Goal: Check status: Check status

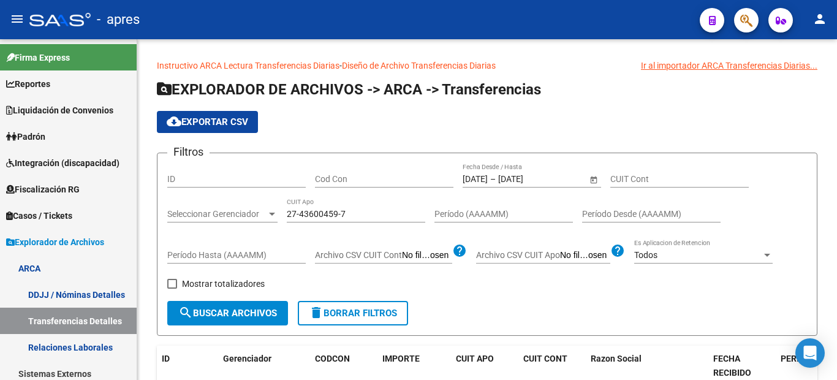
scroll to position [106, 0]
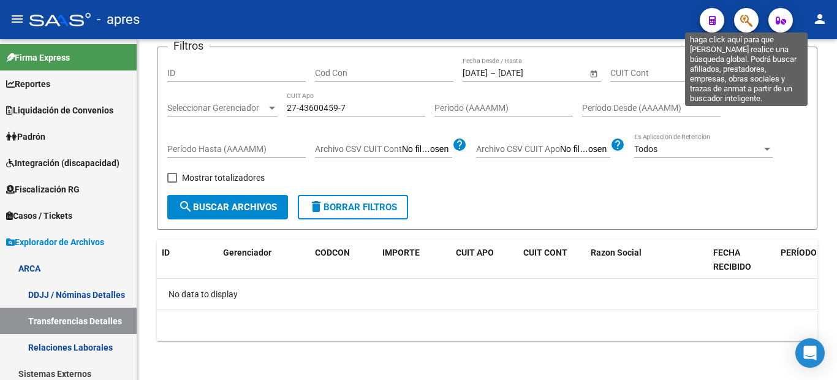
click at [752, 19] on icon "button" at bounding box center [746, 20] width 12 height 14
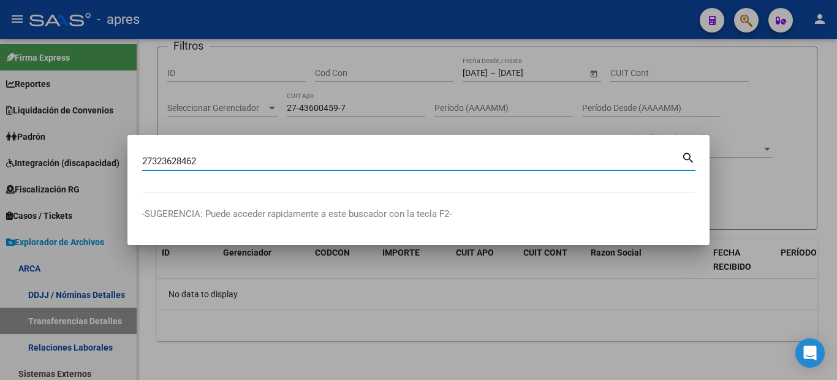
type input "27323628462"
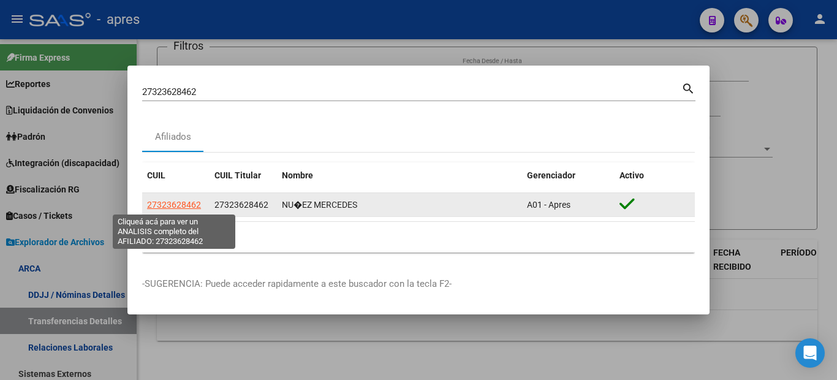
click at [171, 205] on span "27323628462" at bounding box center [174, 205] width 54 height 10
type textarea "27323628462"
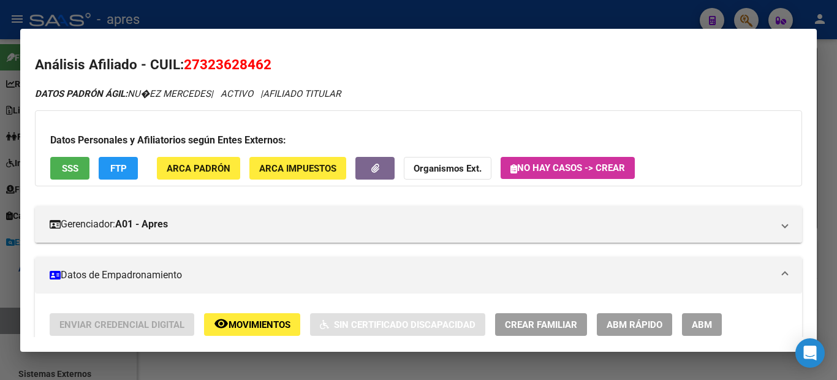
click at [71, 172] on span "SSS" at bounding box center [70, 168] width 17 height 11
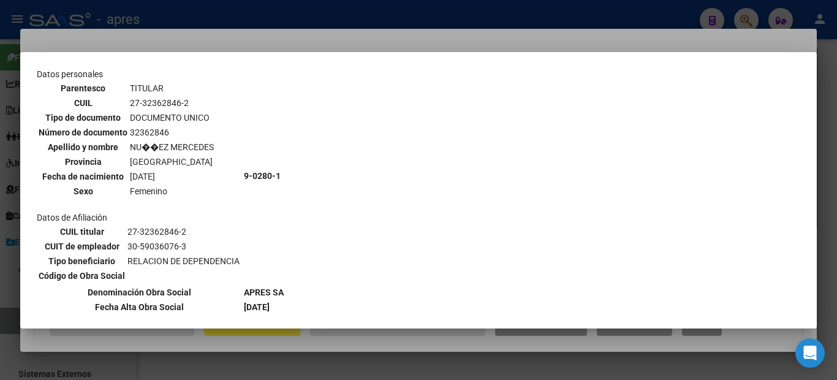
scroll to position [123, 0]
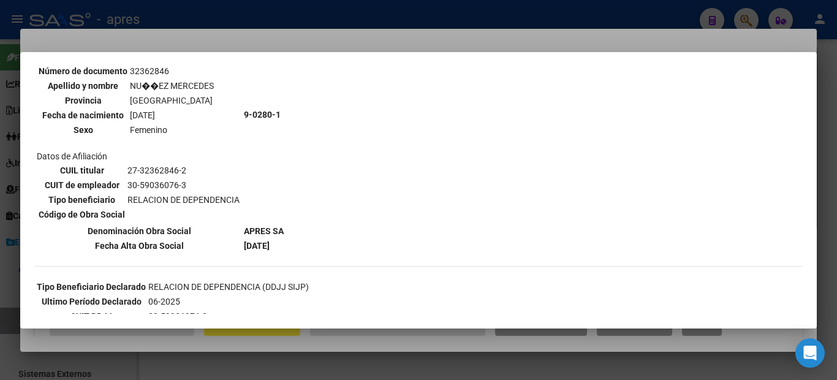
click at [0, 211] on div at bounding box center [418, 190] width 837 height 380
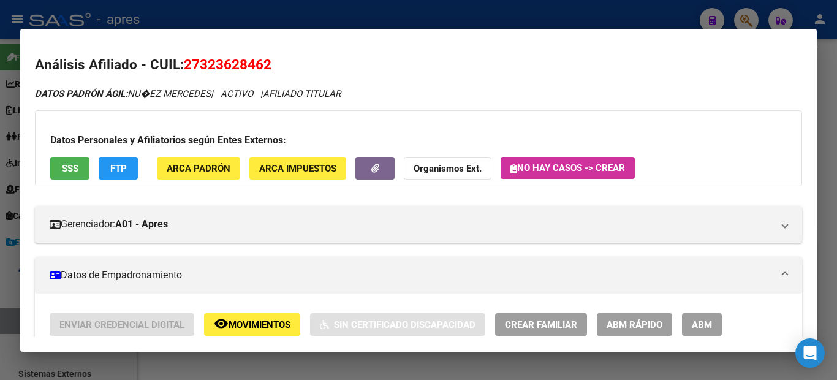
click at [0, 194] on div at bounding box center [418, 190] width 837 height 380
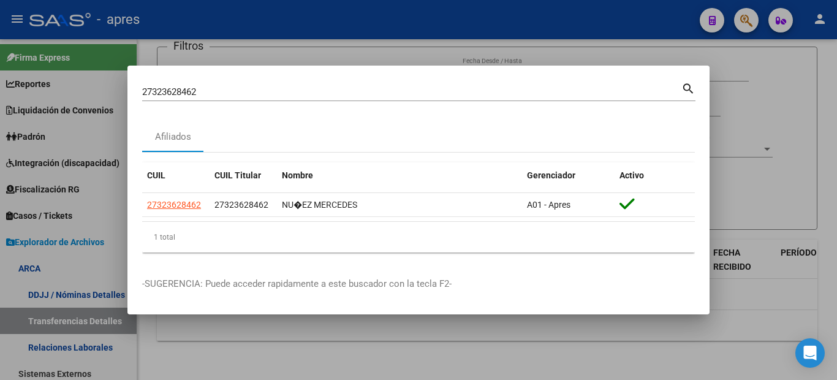
click at [69, 256] on div at bounding box center [418, 190] width 837 height 380
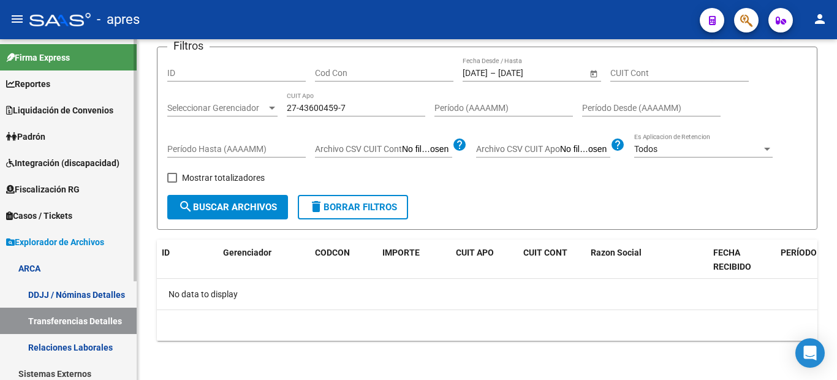
click at [106, 297] on link "DDJJ / Nóminas Detalles" at bounding box center [68, 294] width 137 height 26
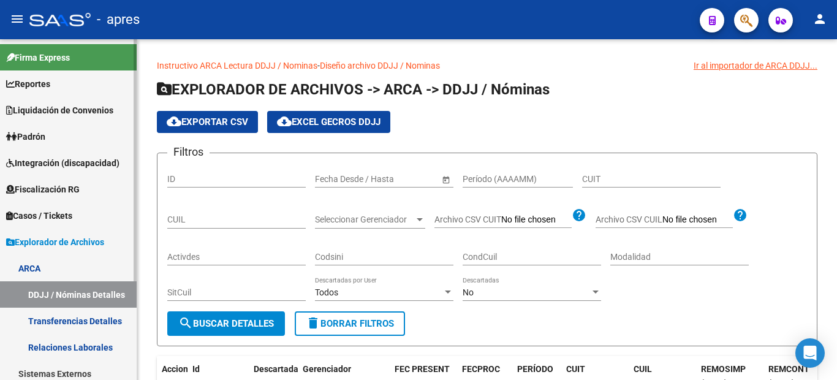
drag, startPoint x: 64, startPoint y: 320, endPoint x: 72, endPoint y: 376, distance: 56.3
click at [64, 320] on link "Transferencias Detalles" at bounding box center [68, 321] width 137 height 26
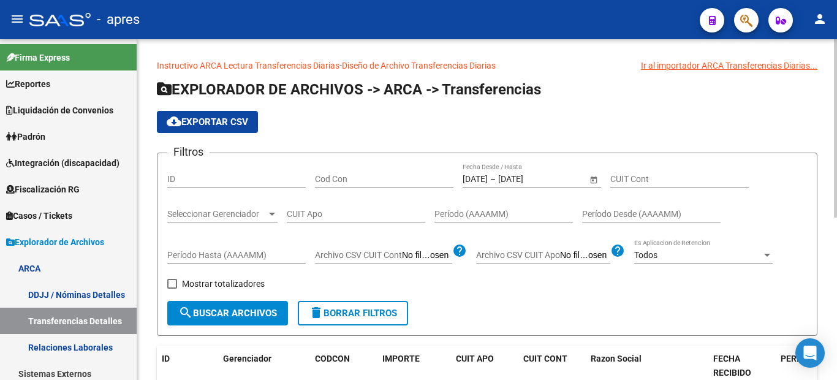
click at [336, 206] on div "CUIT Apo" at bounding box center [356, 210] width 138 height 25
paste input "20-21441983-2"
type input "20-21441983-2"
click at [592, 181] on span "Open calendar" at bounding box center [593, 179] width 29 height 29
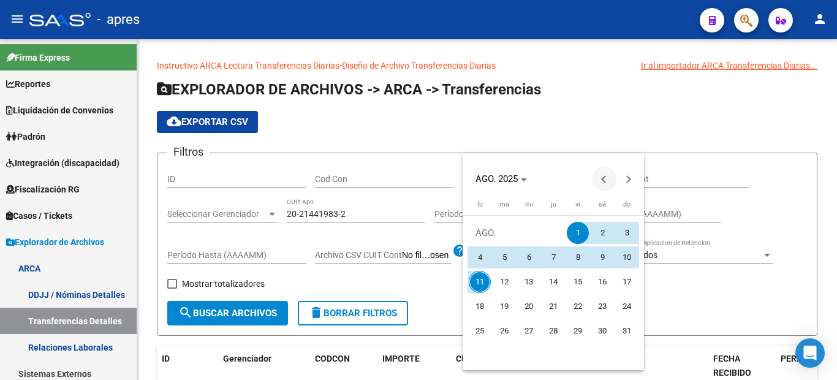
click at [596, 170] on span "Previous month" at bounding box center [604, 179] width 25 height 25
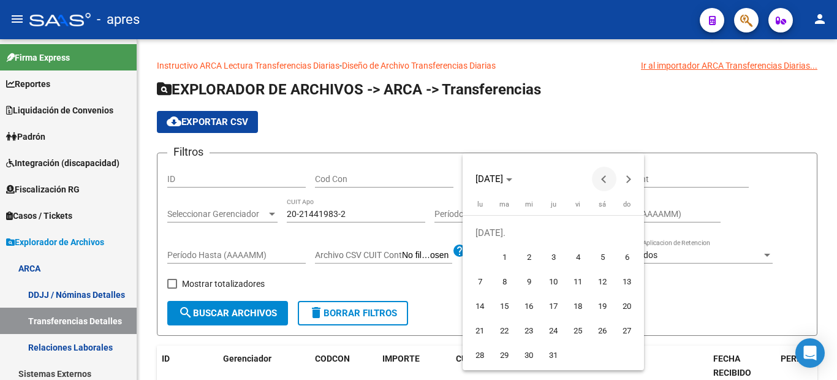
click at [611, 177] on span "Previous month" at bounding box center [604, 179] width 25 height 25
drag, startPoint x: 508, startPoint y: 259, endPoint x: 530, endPoint y: 243, distance: 27.2
click at [508, 259] on span "1" at bounding box center [504, 257] width 22 height 22
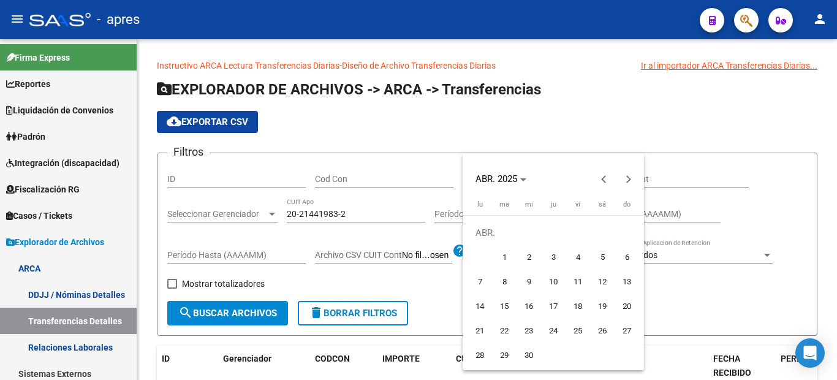
type input "[DATE]"
click at [631, 182] on span "Next month" at bounding box center [628, 179] width 25 height 25
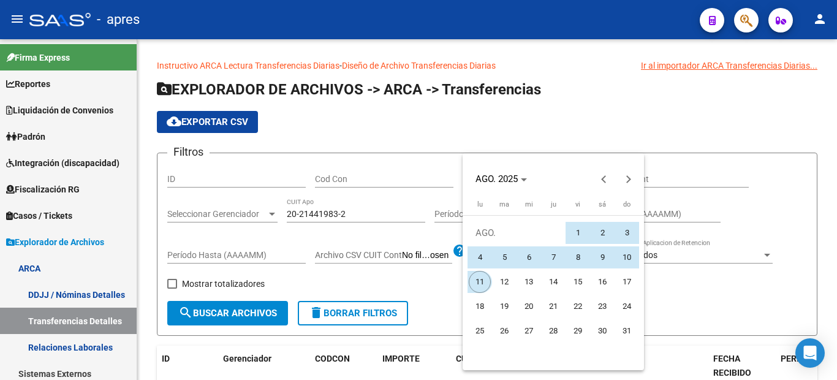
click at [472, 280] on span "11" at bounding box center [480, 282] width 22 height 22
type input "[DATE]"
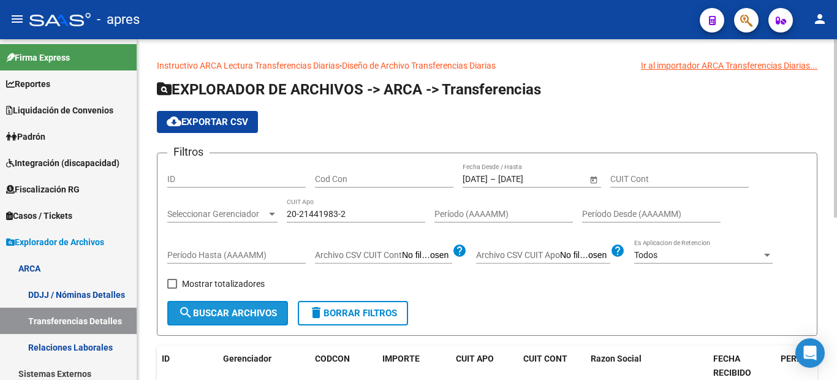
click at [210, 317] on span "search Buscar Archivos" at bounding box center [227, 313] width 99 height 11
